Goal: Contribute content: Contribute content

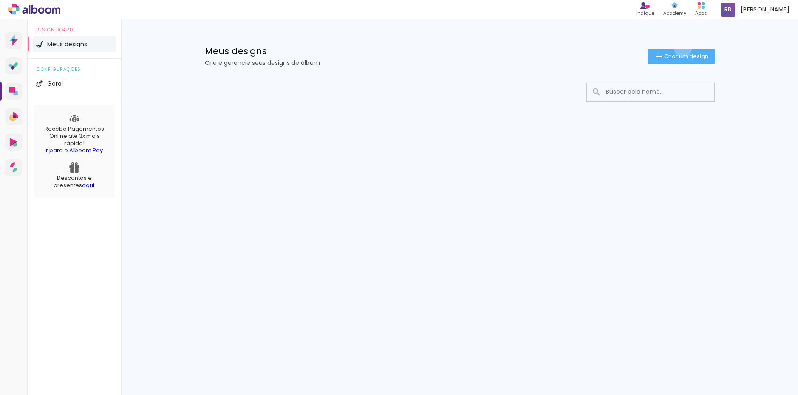
click at [681, 49] on paper-button "Criar um design" at bounding box center [680, 56] width 67 height 15
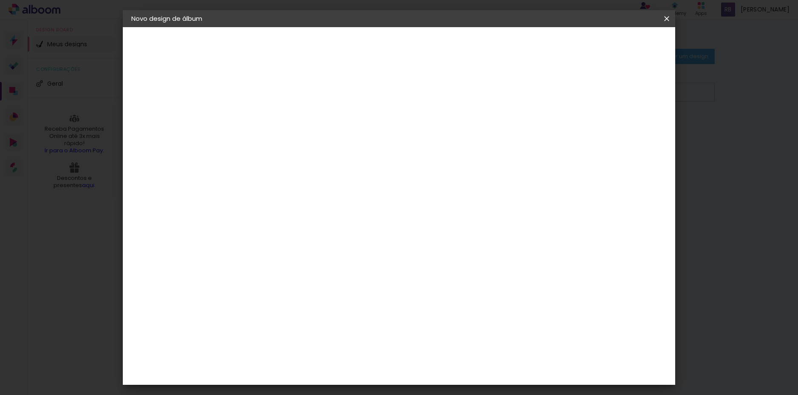
click at [273, 107] on paper-input-container "Título do álbum" at bounding box center [270, 115] width 6 height 22
type input "teste"
type paper-input "teste"
click at [0, 0] on slot "Avançar" at bounding box center [0, 0] width 0 height 0
click at [429, 133] on paper-item "Tamanho Livre" at bounding box center [389, 129] width 82 height 19
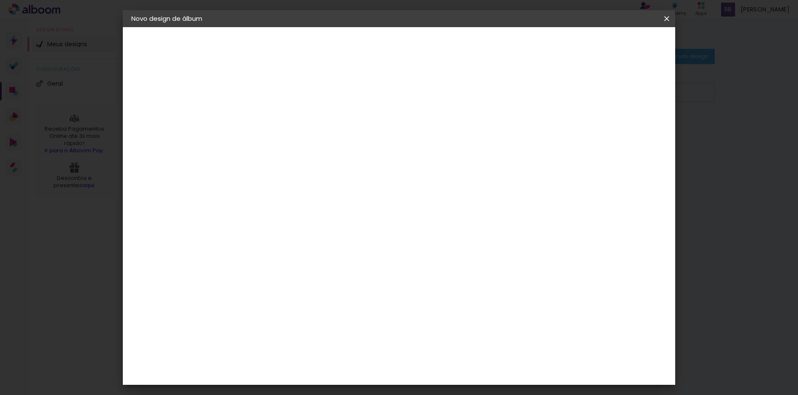
click at [319, 329] on paper-item "Amplicolor" at bounding box center [292, 325] width 92 height 19
click at [0, 0] on slot "Avançar" at bounding box center [0, 0] width 0 height 0
click at [327, 195] on span "25 × 30" at bounding box center [307, 203] width 39 height 17
click at [327, 262] on span "25 × 25" at bounding box center [307, 270] width 39 height 17
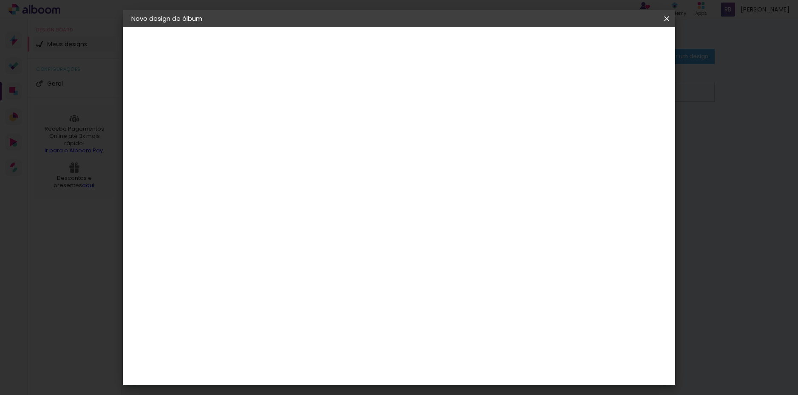
click at [327, 244] on span "24 × 24" at bounding box center [307, 252] width 39 height 17
click at [327, 289] on span "15 × 20" at bounding box center [307, 300] width 39 height 23
click at [409, 50] on paper-button "Avançar" at bounding box center [388, 45] width 42 height 14
click at [533, 90] on div at bounding box center [530, 92] width 8 height 8
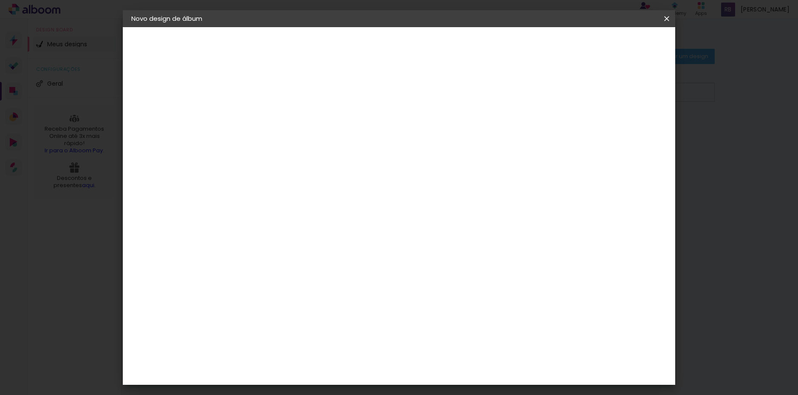
type paper-checkbox "on"
click at [533, 90] on div at bounding box center [530, 92] width 8 height 8
click at [590, 49] on paper-button "Iniciar design" at bounding box center [562, 45] width 56 height 14
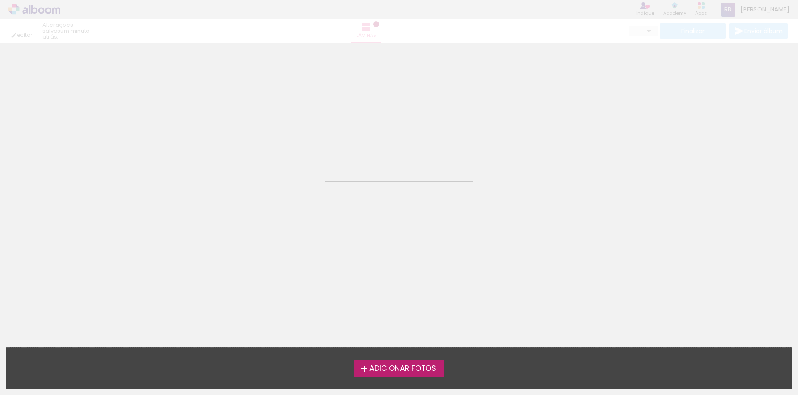
click at [430, 371] on span "Adicionar Fotos" at bounding box center [402, 369] width 67 height 8
click at [0, 0] on input "file" at bounding box center [0, 0] width 0 height 0
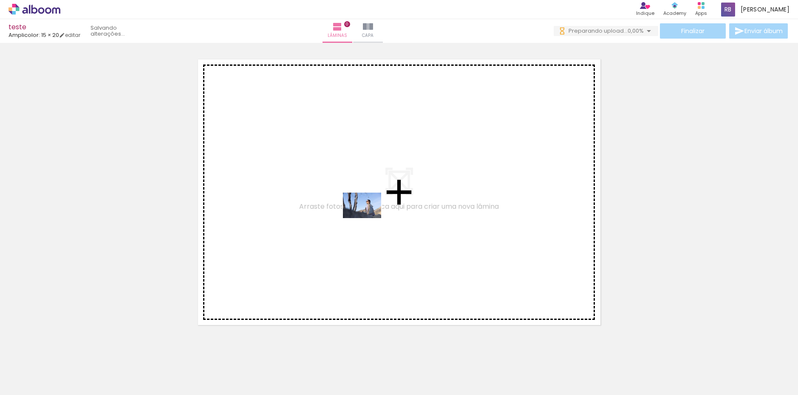
drag, startPoint x: 88, startPoint y: 364, endPoint x: 368, endPoint y: 218, distance: 315.7
click at [368, 218] on quentale-workspace at bounding box center [399, 197] width 798 height 395
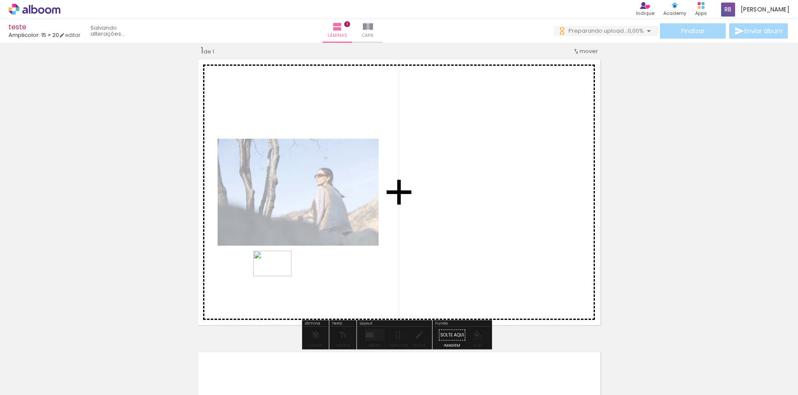
drag, startPoint x: 173, startPoint y: 347, endPoint x: 279, endPoint y: 276, distance: 126.7
click at [279, 276] on quentale-workspace at bounding box center [399, 197] width 798 height 395
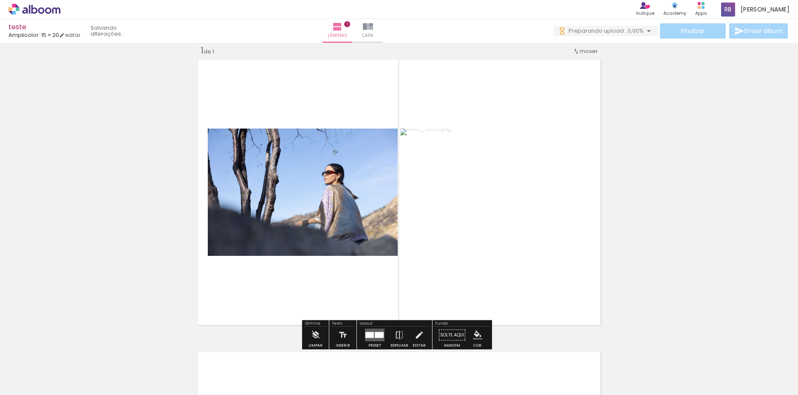
click at [373, 28] on iron-icon at bounding box center [368, 27] width 10 height 10
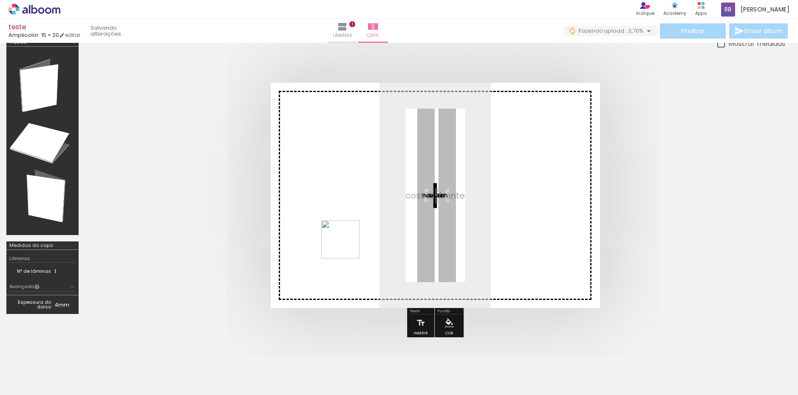
drag, startPoint x: 232, startPoint y: 371, endPoint x: 360, endPoint y: 214, distance: 201.6
click at [360, 214] on quentale-workspace at bounding box center [399, 197] width 798 height 395
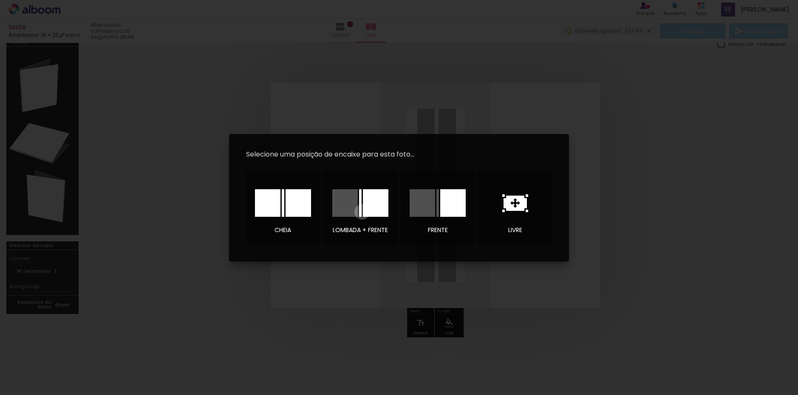
click at [362, 212] on div at bounding box center [360, 203] width 56 height 28
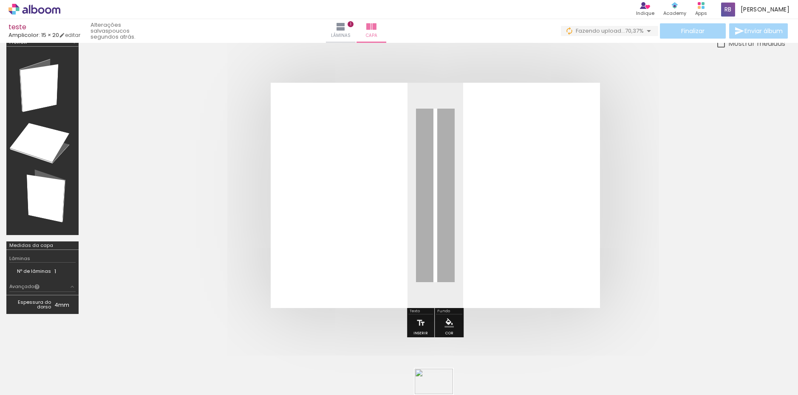
drag, startPoint x: 420, startPoint y: 375, endPoint x: 440, endPoint y: 395, distance: 27.3
click at [70, 395] on iron-horizontal-list at bounding box center [61, 368] width 17 height 53
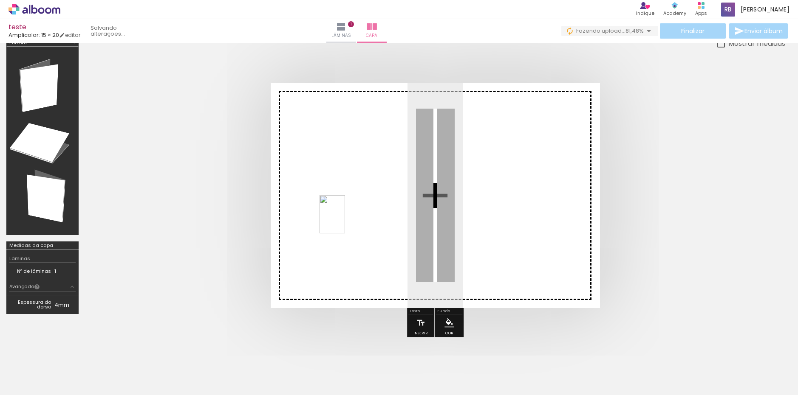
drag, startPoint x: 321, startPoint y: 372, endPoint x: 345, endPoint y: 221, distance: 152.6
click at [345, 221] on quentale-workspace at bounding box center [399, 197] width 798 height 395
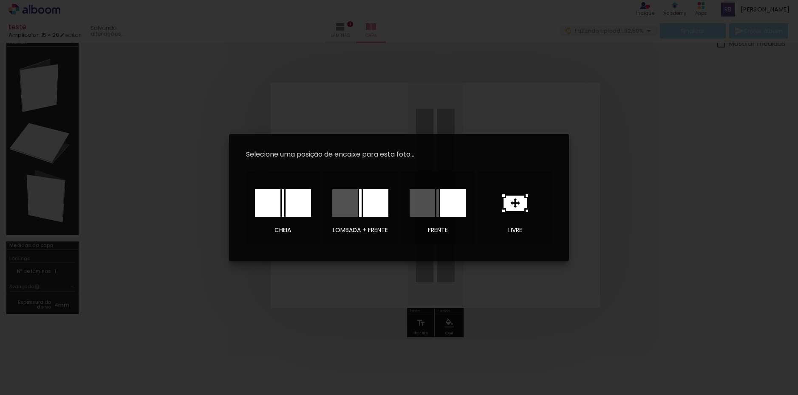
click at [355, 205] on div at bounding box center [344, 203] width 25 height 28
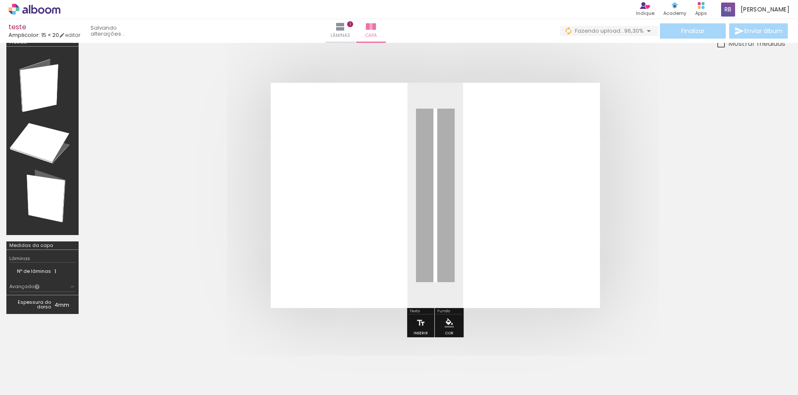
click at [502, 212] on quentale-photo at bounding box center [516, 196] width 166 height 226
click at [447, 320] on iron-icon "color picker" at bounding box center [448, 323] width 9 height 9
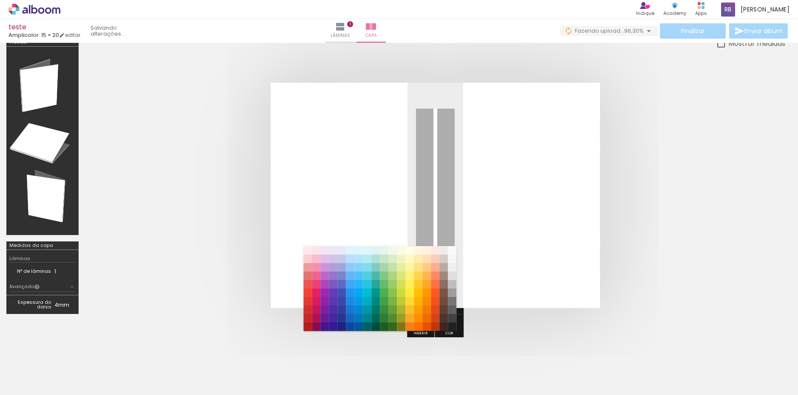
click at [398, 272] on paper-item "#e6ee9c" at bounding box center [401, 267] width 8 height 8
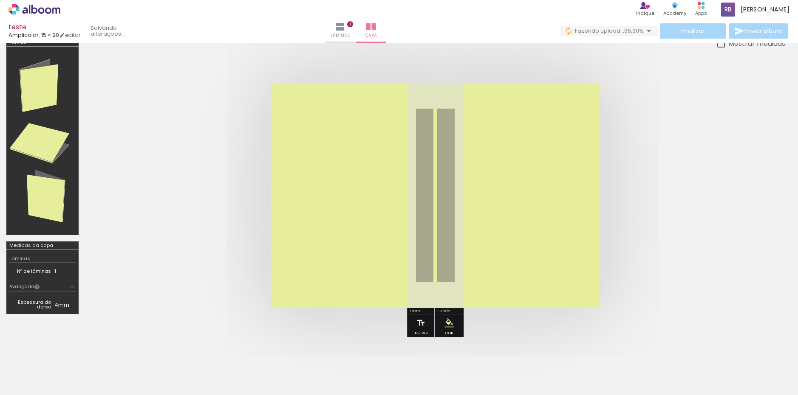
click at [350, 37] on span "Lâminas" at bounding box center [340, 36] width 20 height 8
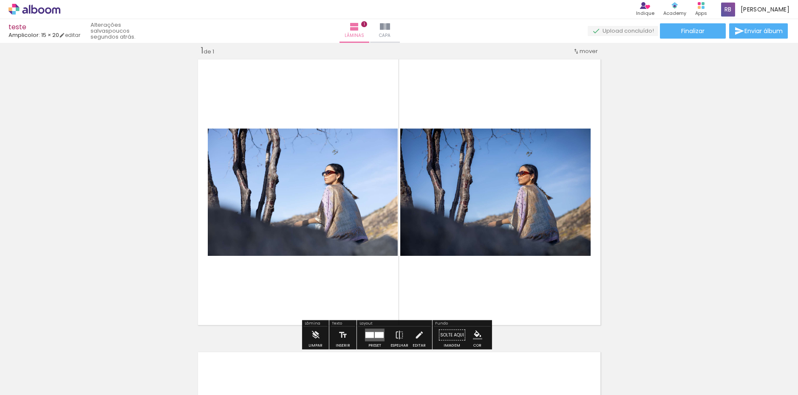
click at [25, 384] on span "Adicionar Fotos" at bounding box center [29, 383] width 25 height 9
click at [0, 0] on input "file" at bounding box center [0, 0] width 0 height 0
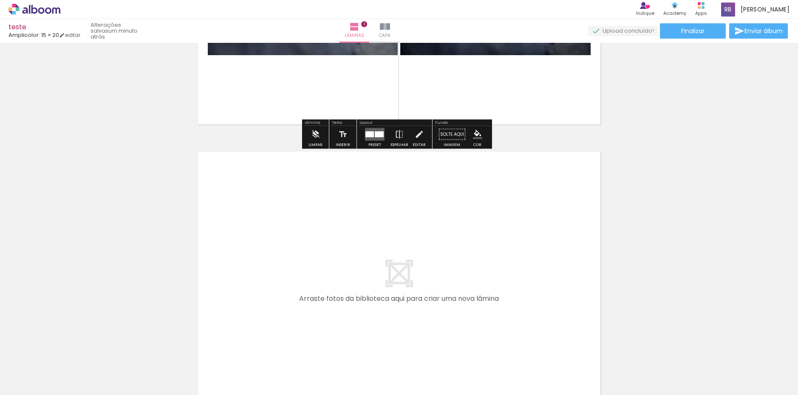
scroll to position [223, 0]
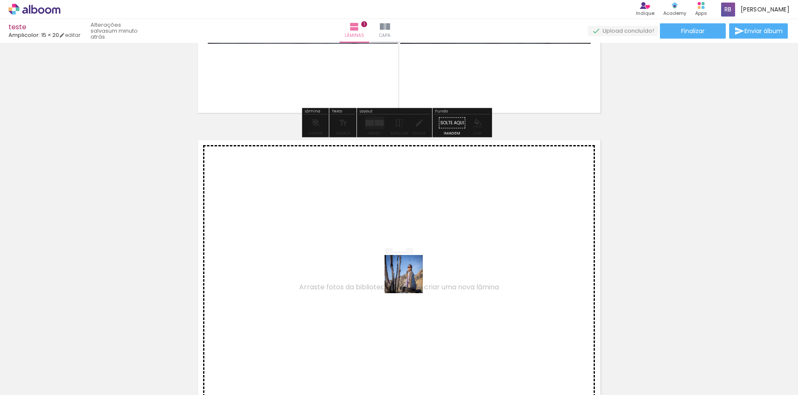
drag, startPoint x: 449, startPoint y: 338, endPoint x: 400, endPoint y: 259, distance: 92.7
click at [400, 259] on quentale-workspace at bounding box center [399, 197] width 798 height 395
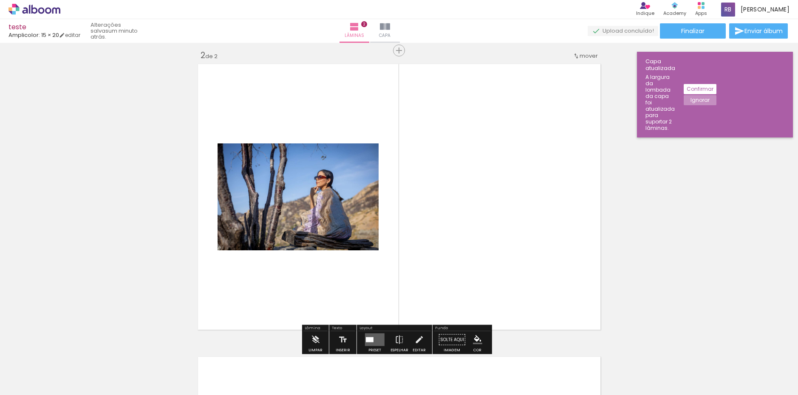
scroll to position [304, 0]
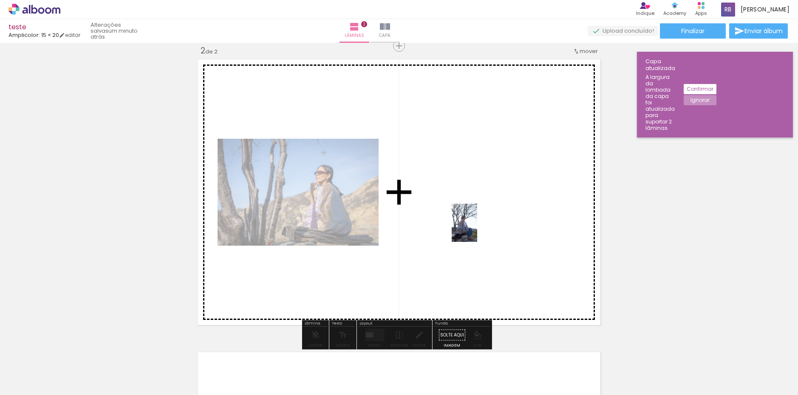
drag, startPoint x: 611, startPoint y: 366, endPoint x: 477, endPoint y: 229, distance: 191.6
click at [477, 229] on quentale-workspace at bounding box center [399, 197] width 798 height 395
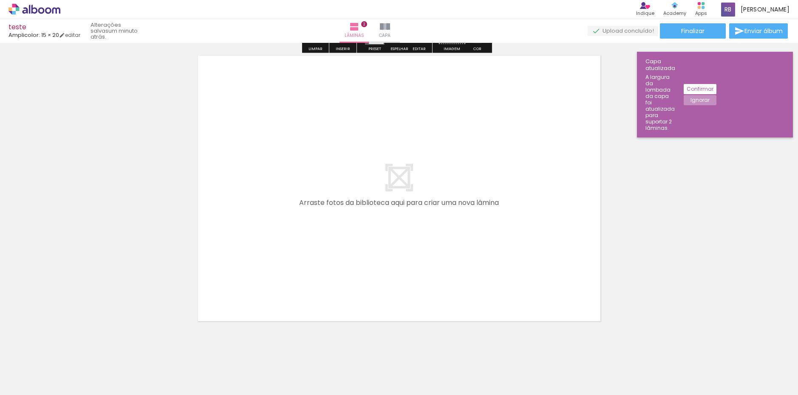
scroll to position [601, 0]
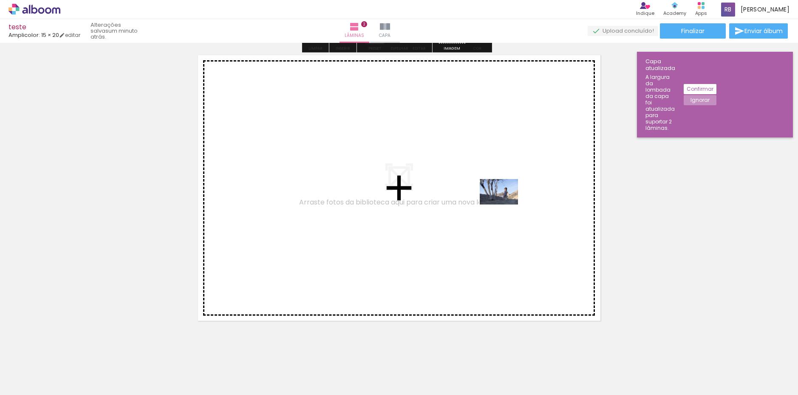
drag, startPoint x: 572, startPoint y: 367, endPoint x: 505, endPoint y: 203, distance: 176.6
click at [505, 203] on quentale-workspace at bounding box center [399, 197] width 798 height 395
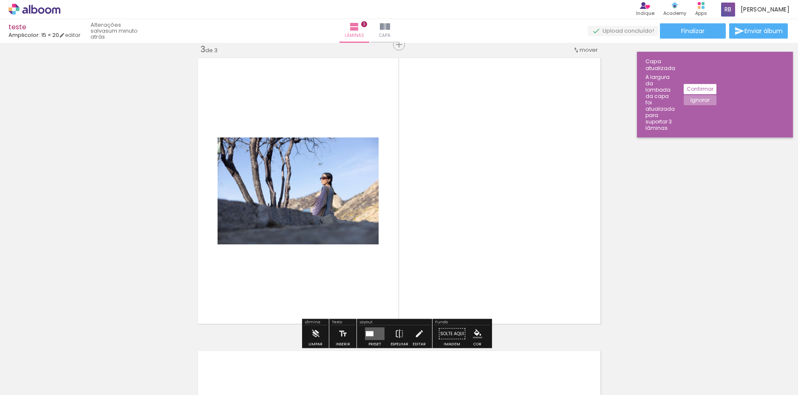
scroll to position [597, 0]
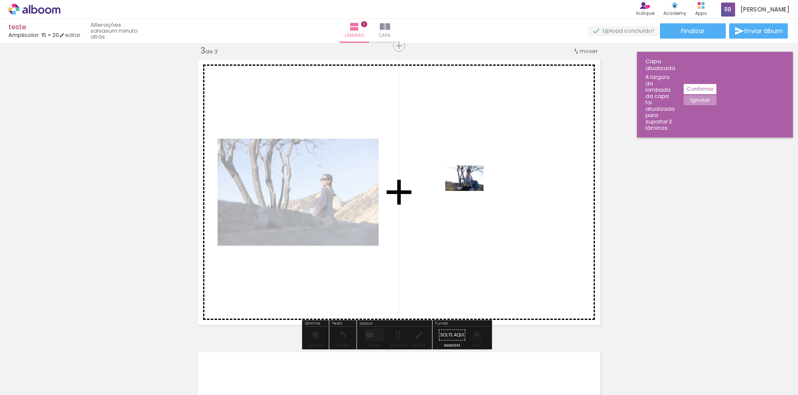
drag, startPoint x: 759, startPoint y: 375, endPoint x: 471, endPoint y: 191, distance: 341.8
click at [471, 191] on quentale-workspace at bounding box center [399, 197] width 798 height 395
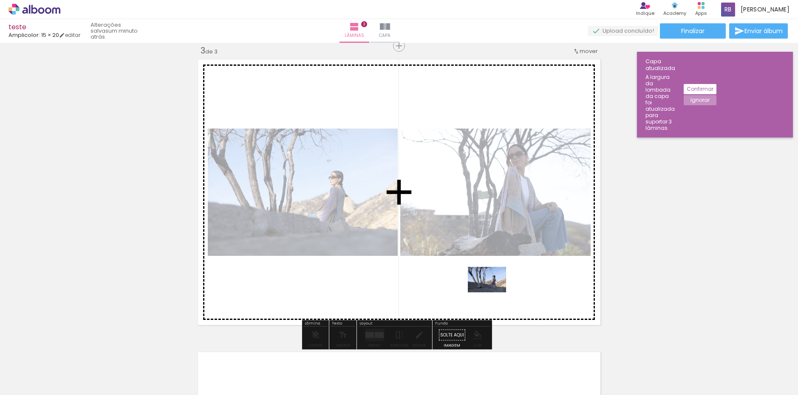
drag, startPoint x: 521, startPoint y: 373, endPoint x: 493, endPoint y: 293, distance: 85.4
click at [493, 293] on quentale-workspace at bounding box center [399, 197] width 798 height 395
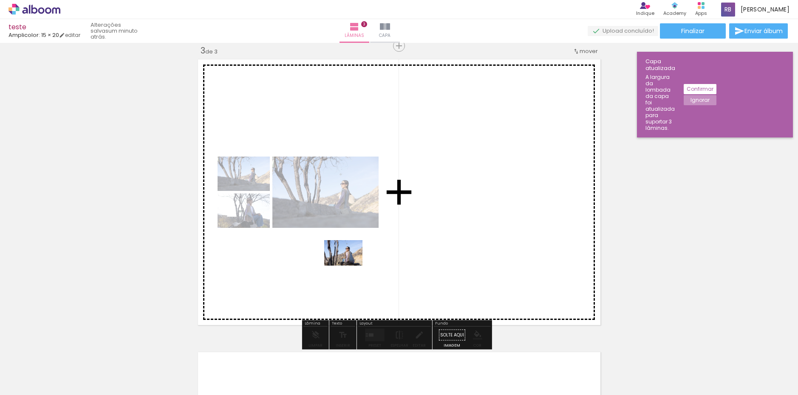
drag, startPoint x: 372, startPoint y: 382, endPoint x: 350, endPoint y: 266, distance: 118.5
click at [350, 266] on quentale-workspace at bounding box center [399, 197] width 798 height 395
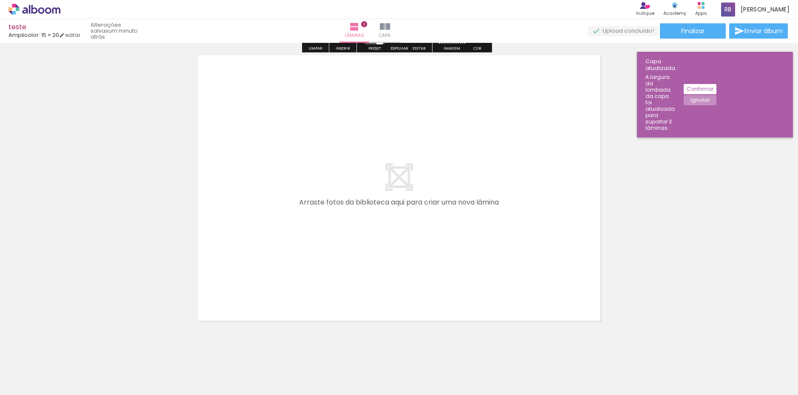
scroll to position [906, 0]
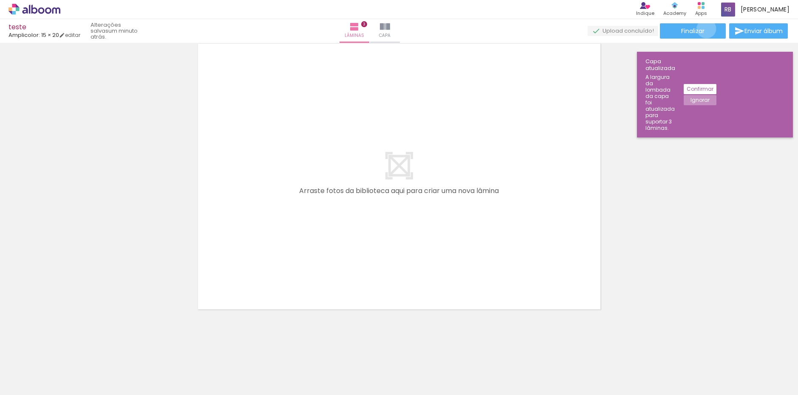
click at [703, 28] on paper-button "Finalizar" at bounding box center [693, 30] width 66 height 15
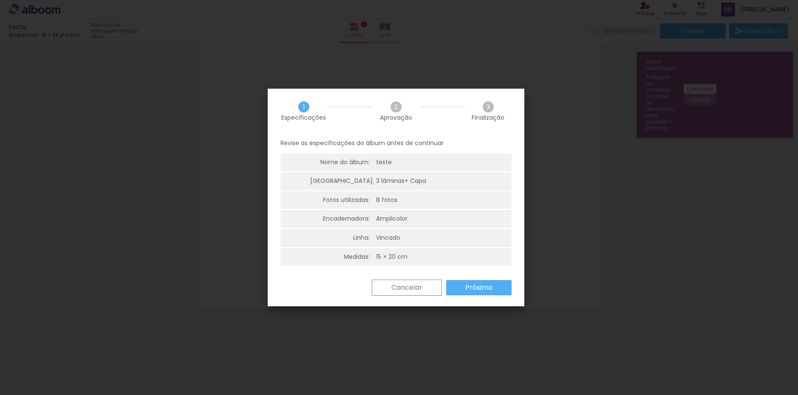
click at [0, 0] on slot "Próximo" at bounding box center [0, 0] width 0 height 0
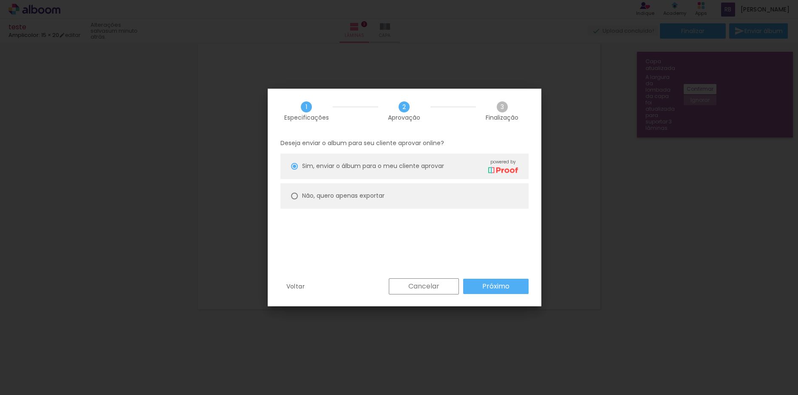
click at [0, 0] on slot "Não, quero apenas exportar" at bounding box center [0, 0] width 0 height 0
type paper-radio-button "on"
click at [0, 0] on slot "Próximo" at bounding box center [0, 0] width 0 height 0
type input "Alta, 300 DPI"
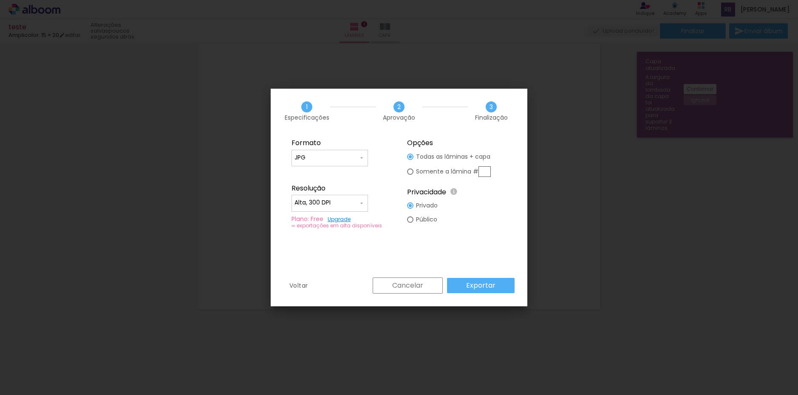
click at [429, 286] on paper-button "Cancelar" at bounding box center [407, 286] width 70 height 16
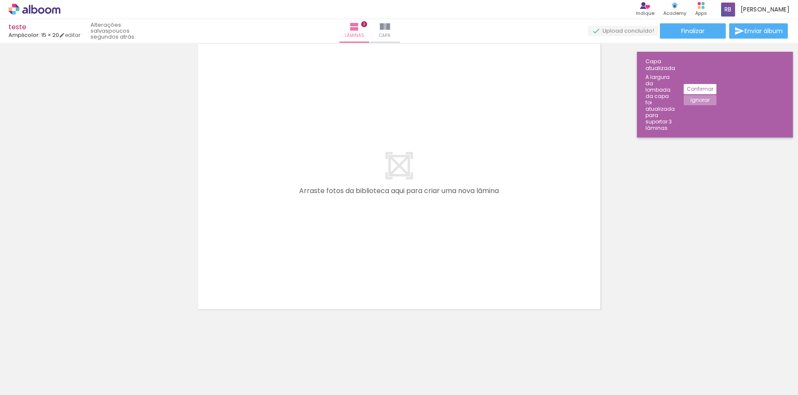
click at [753, 6] on span "[PERSON_NAME]" at bounding box center [764, 9] width 49 height 9
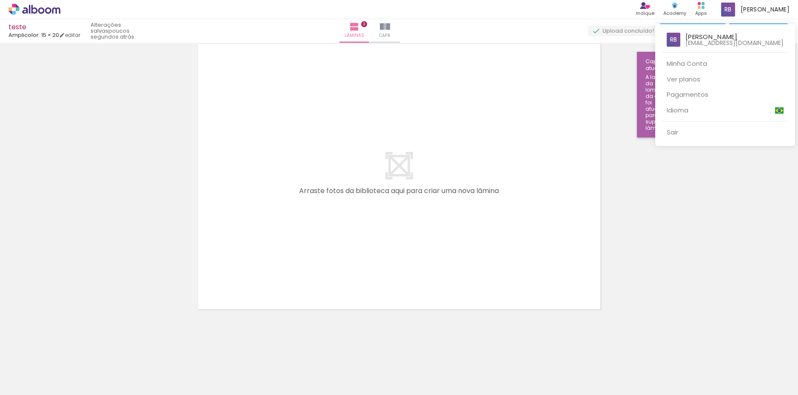
click at [51, 6] on div at bounding box center [399, 197] width 798 height 395
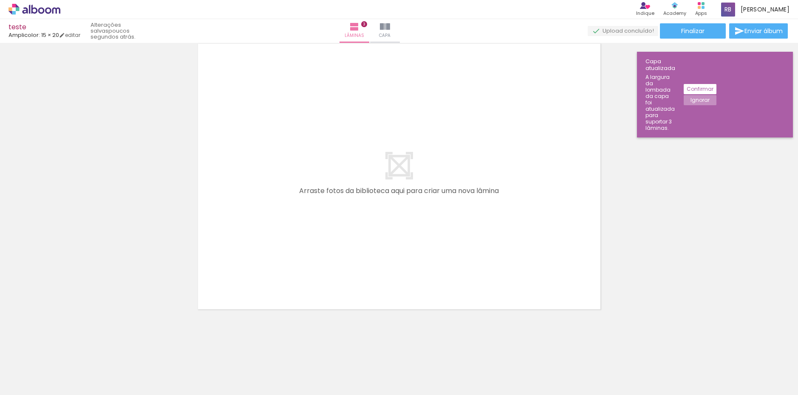
click at [50, 8] on icon at bounding box center [48, 10] width 6 height 6
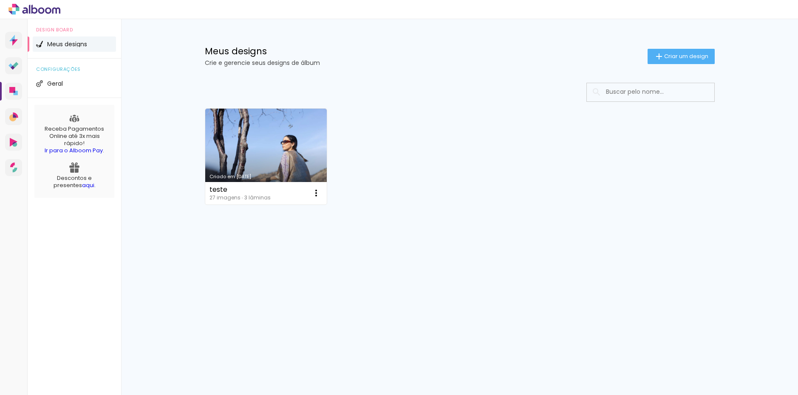
click at [322, 194] on paper-icon-button at bounding box center [315, 193] width 17 height 17
click at [285, 249] on paper-item "Excluir" at bounding box center [282, 249] width 84 height 17
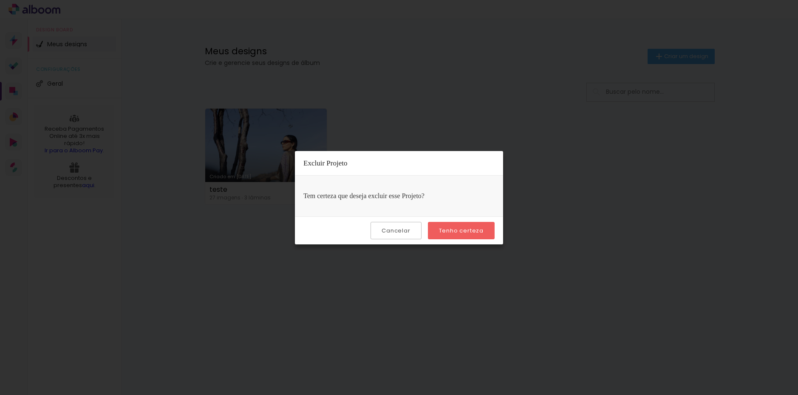
click at [465, 244] on div "Cancelar Tenho certeza" at bounding box center [399, 231] width 208 height 28
click at [0, 0] on slot "Tenho certeza" at bounding box center [0, 0] width 0 height 0
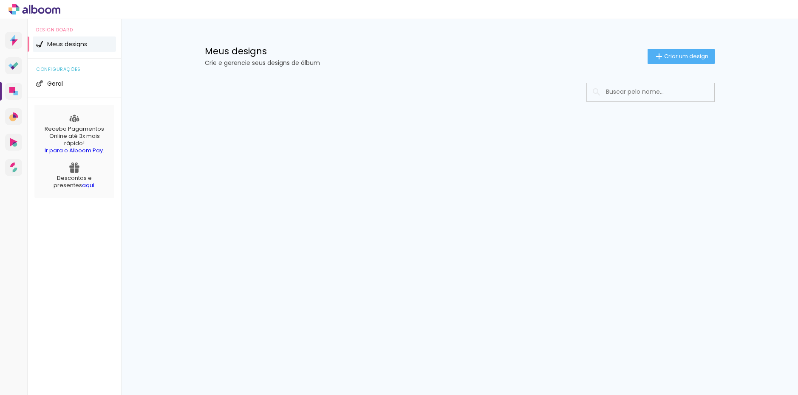
click at [16, 59] on link "Proof Sistema de seleção e venda de fotos" at bounding box center [13, 65] width 17 height 17
